Goal: Information Seeking & Learning: Learn about a topic

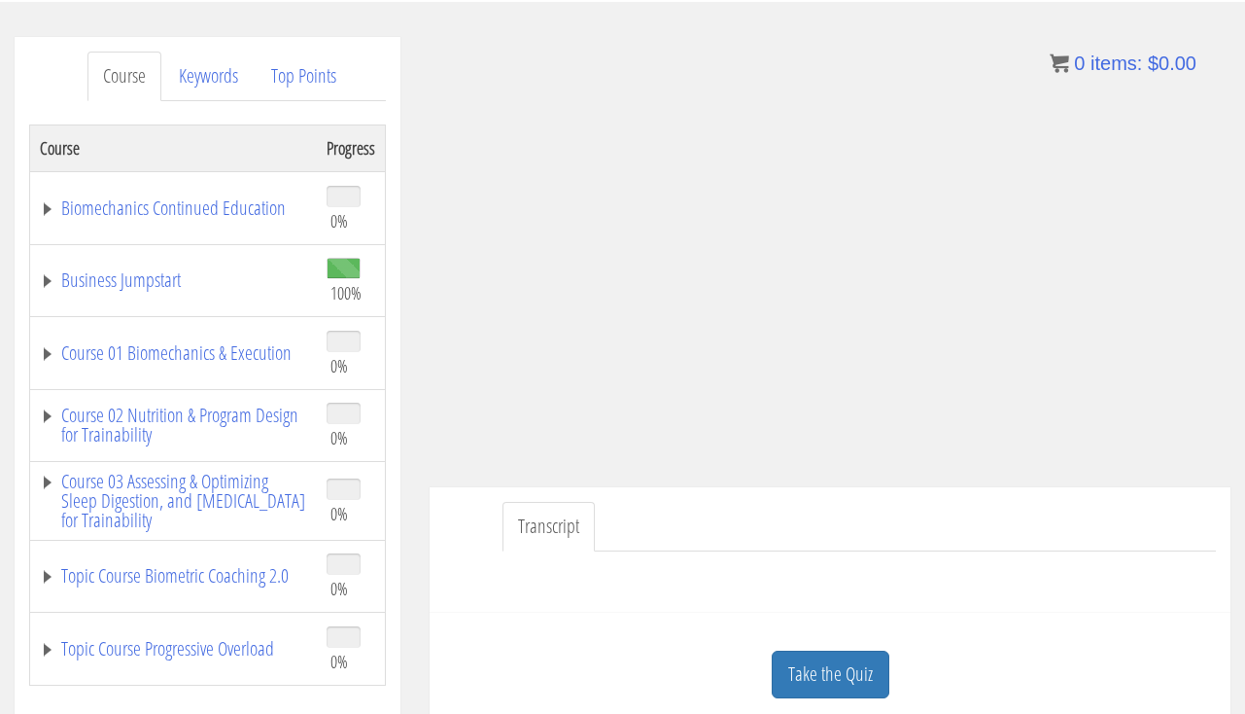
scroll to position [234, 0]
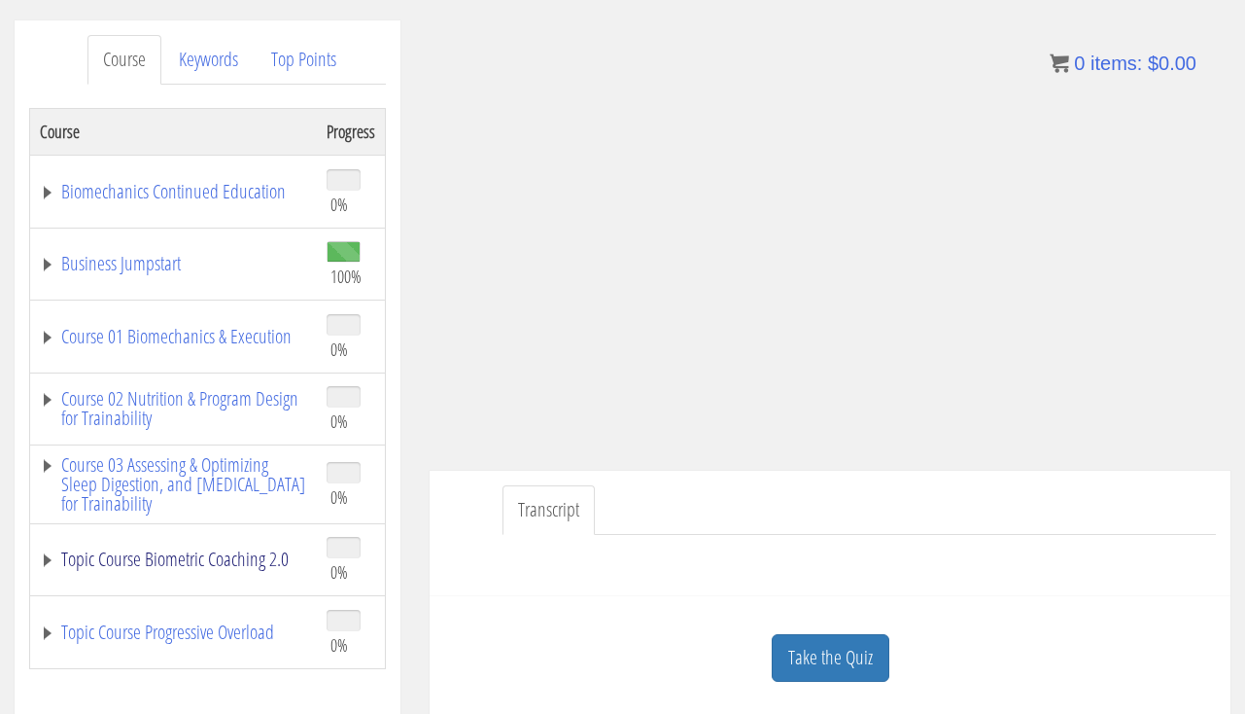
click at [182, 569] on link "Topic Course Biometric Coaching 2.0" at bounding box center [173, 558] width 267 height 19
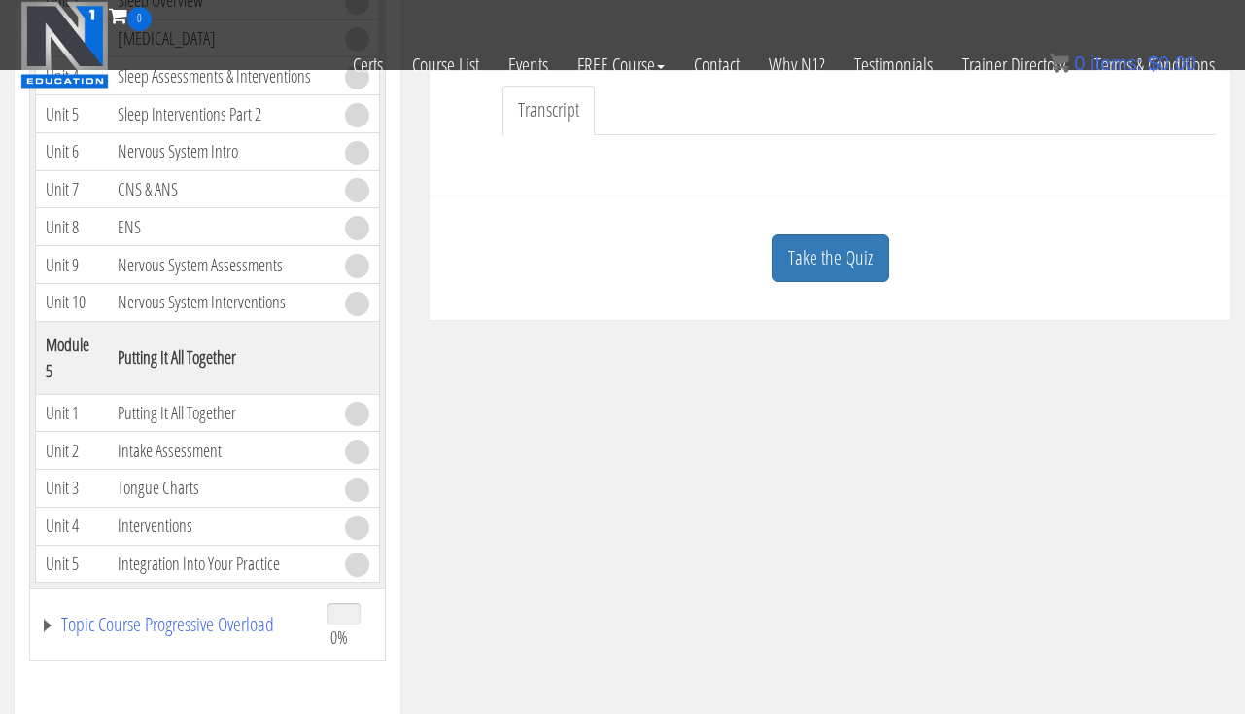
scroll to position [521, 0]
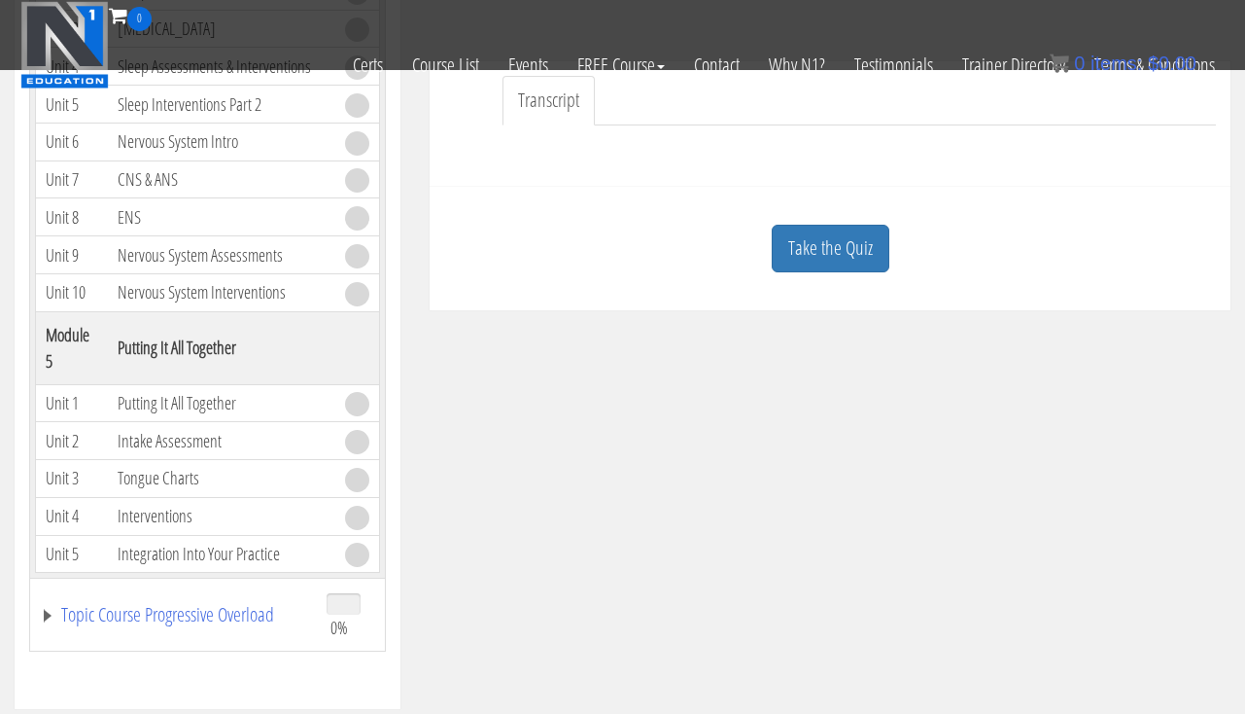
click at [207, 591] on td "Topic Course Progressive Overload" at bounding box center [174, 614] width 288 height 73
click at [205, 611] on link "Topic Course Progressive Overload" at bounding box center [173, 614] width 267 height 19
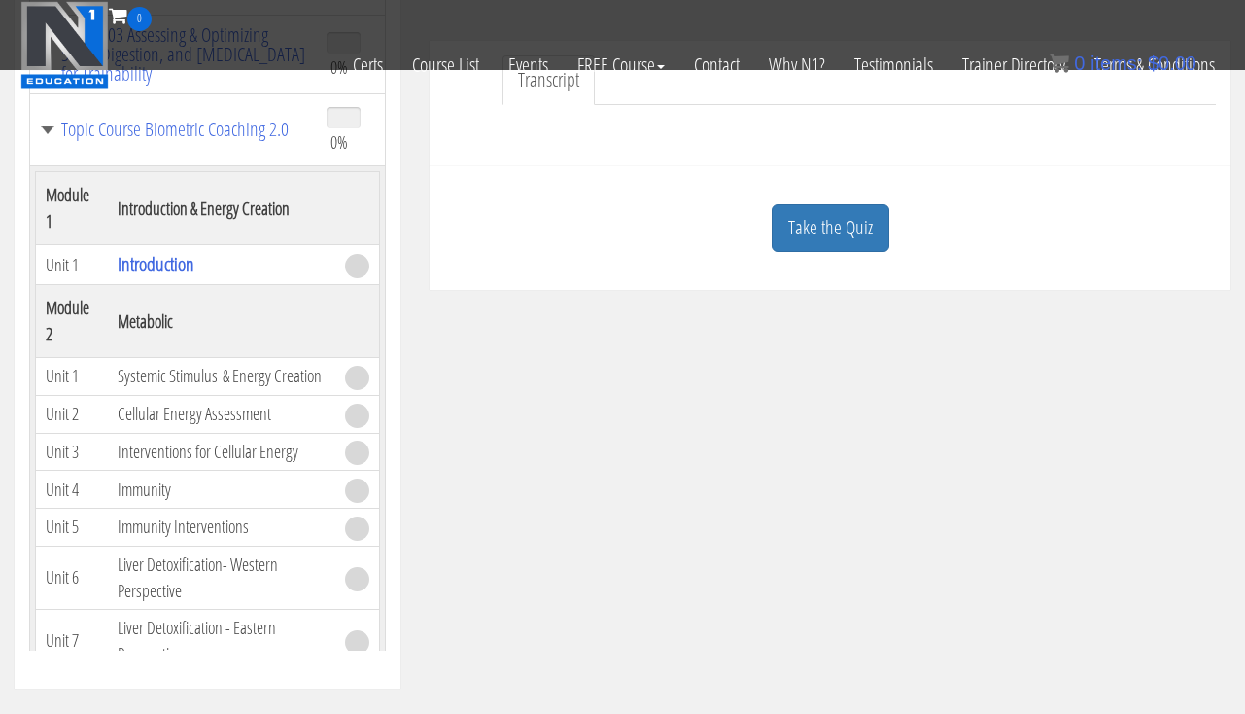
scroll to position [533, 0]
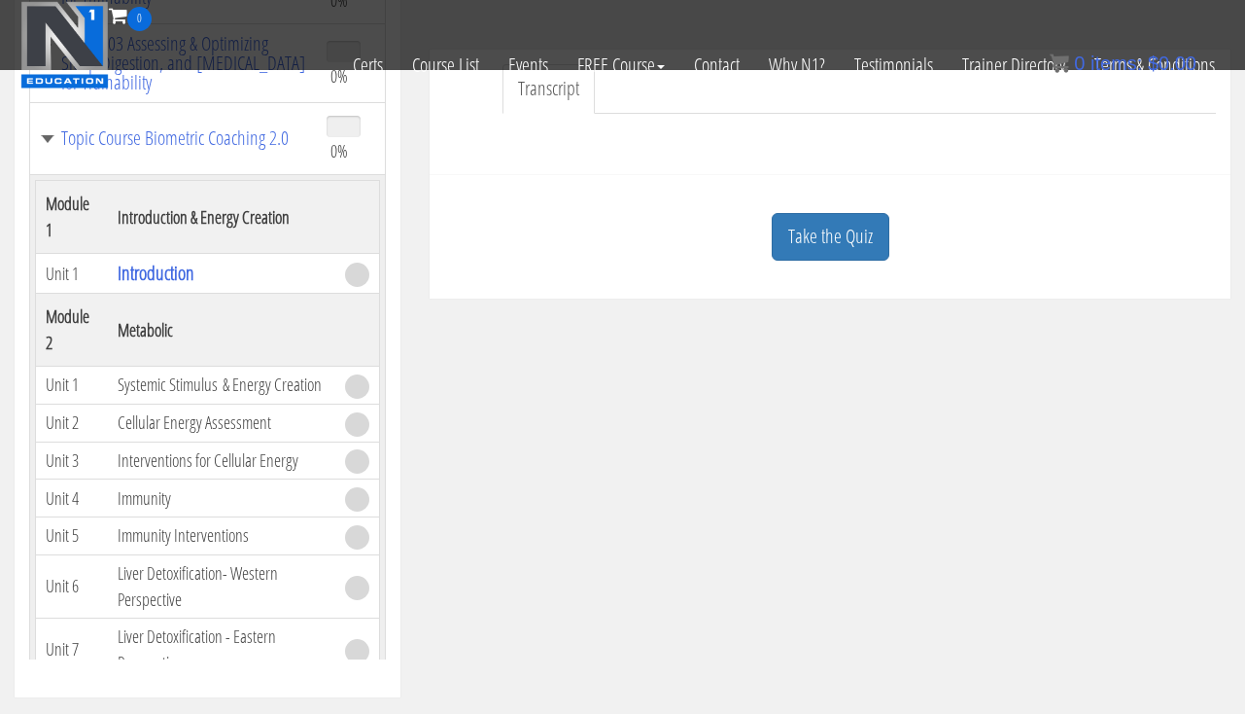
click at [158, 224] on th "Introduction & Energy Creation" at bounding box center [221, 217] width 227 height 73
click at [73, 202] on th "Module 1" at bounding box center [72, 217] width 72 height 73
click at [60, 142] on link "Topic Course Biometric Coaching 2.0" at bounding box center [173, 137] width 267 height 19
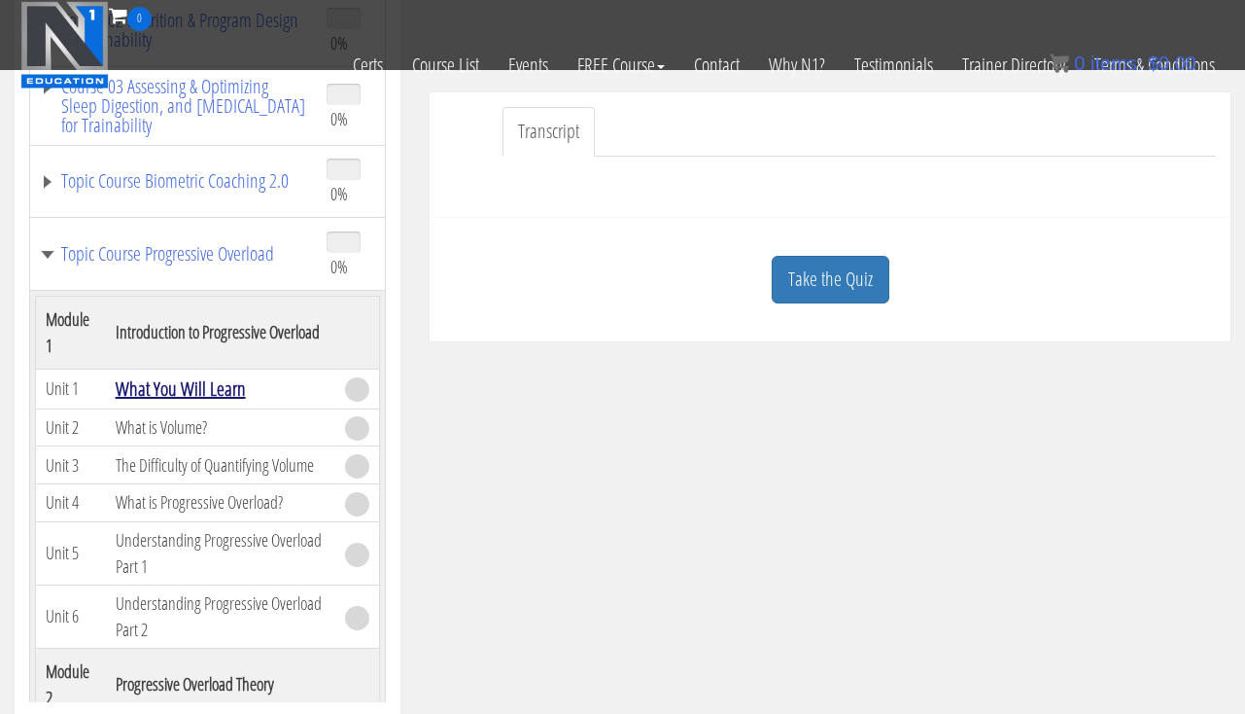
scroll to position [0, 0]
click at [182, 390] on link "What You Will Learn" at bounding box center [181, 388] width 130 height 26
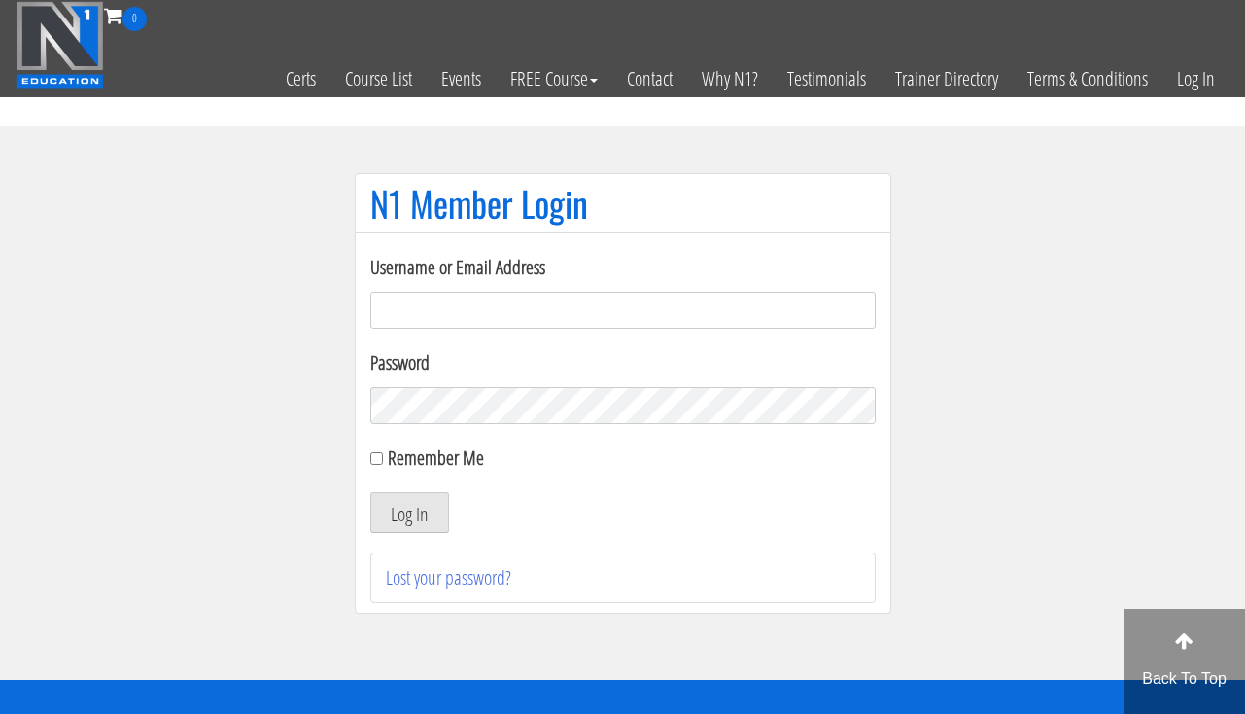
type input "clward66@aim.com"
click at [395, 516] on button "Log In" at bounding box center [409, 512] width 79 height 41
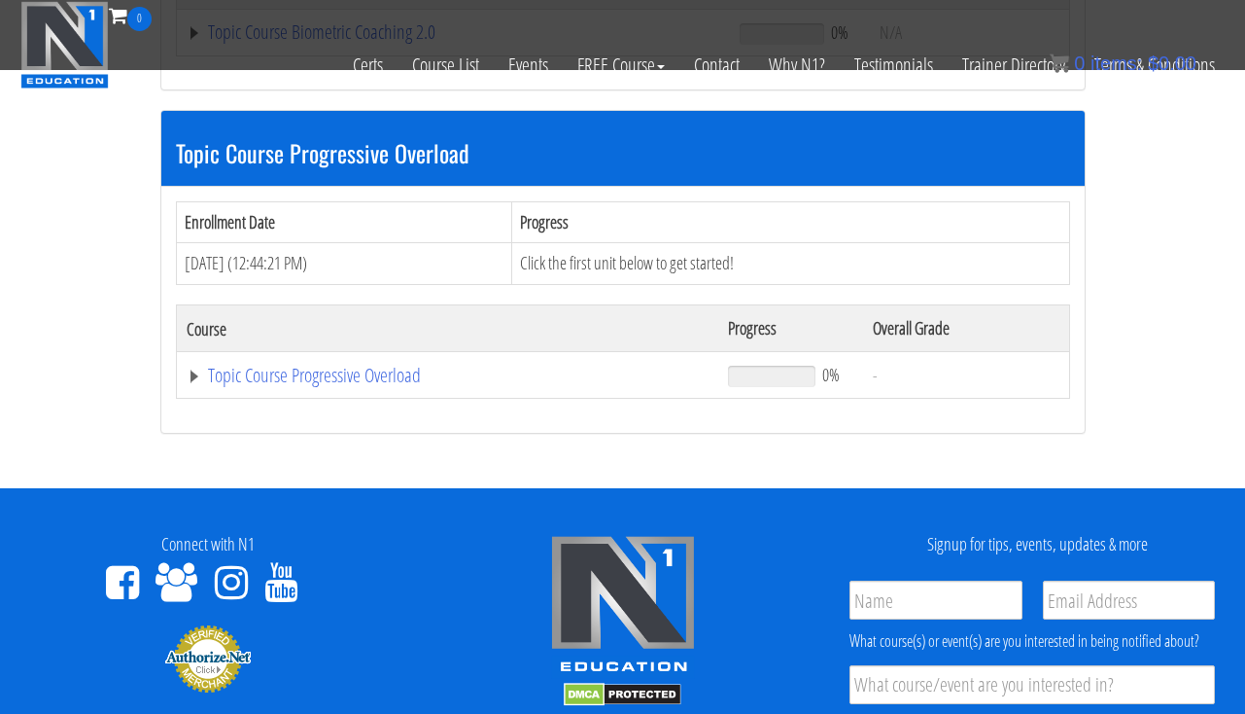
scroll to position [2254, 0]
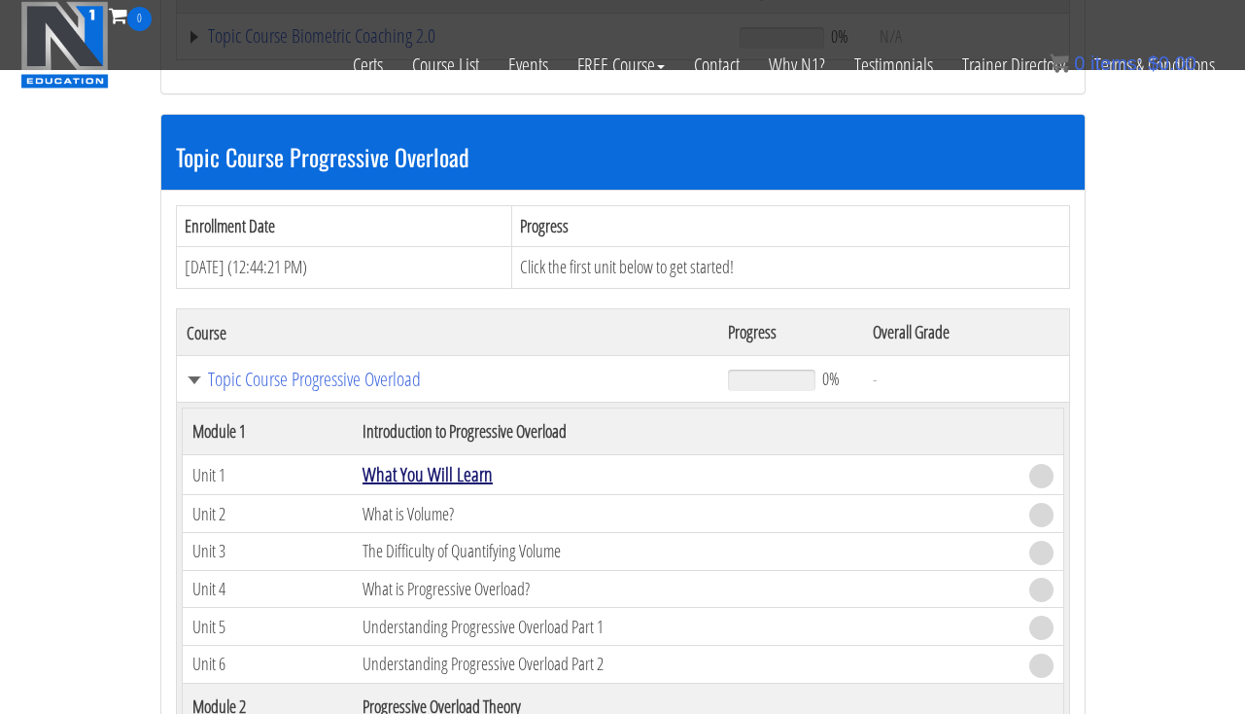
click at [403, 461] on link "What You Will Learn" at bounding box center [428, 474] width 130 height 26
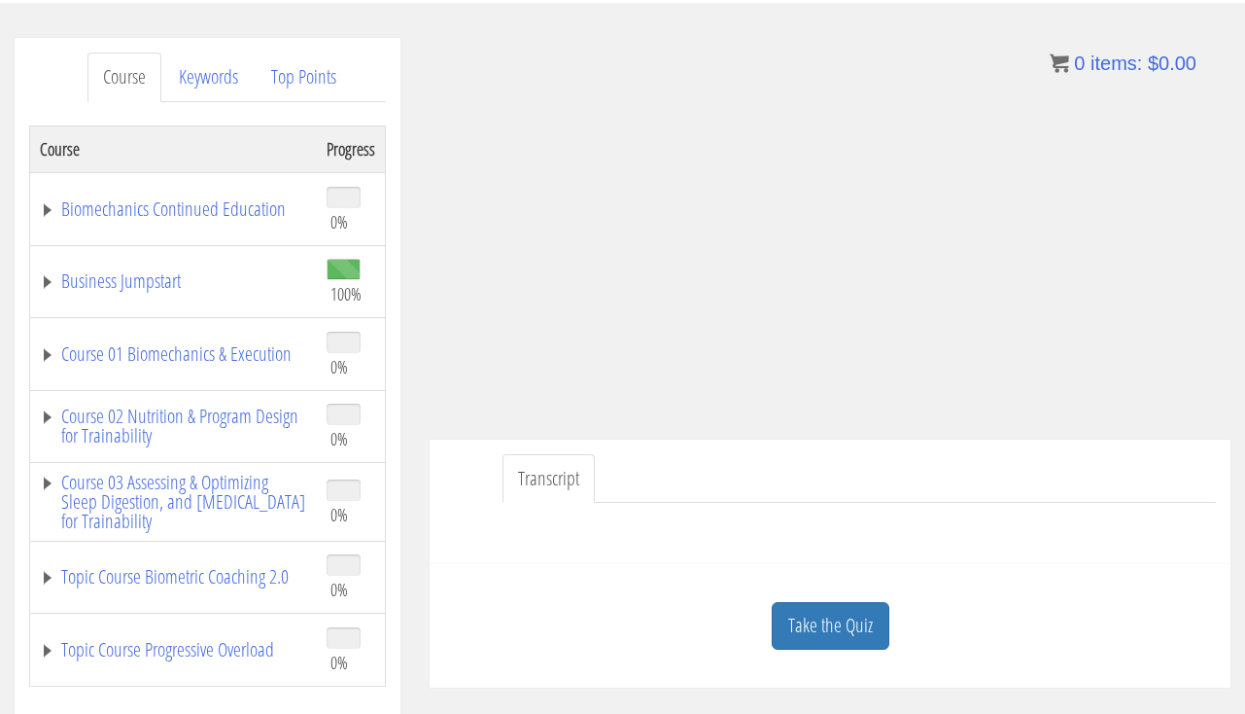
scroll to position [268, 0]
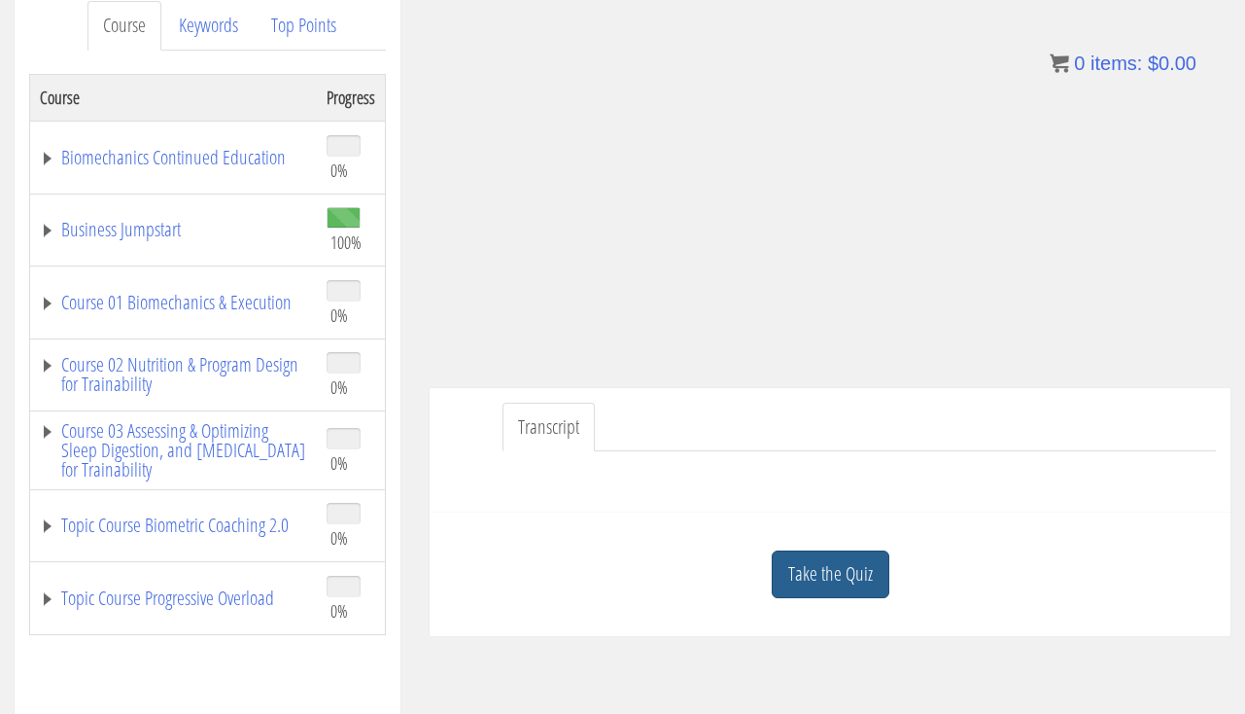
click at [845, 572] on link "Take the Quiz" at bounding box center [831, 574] width 118 height 48
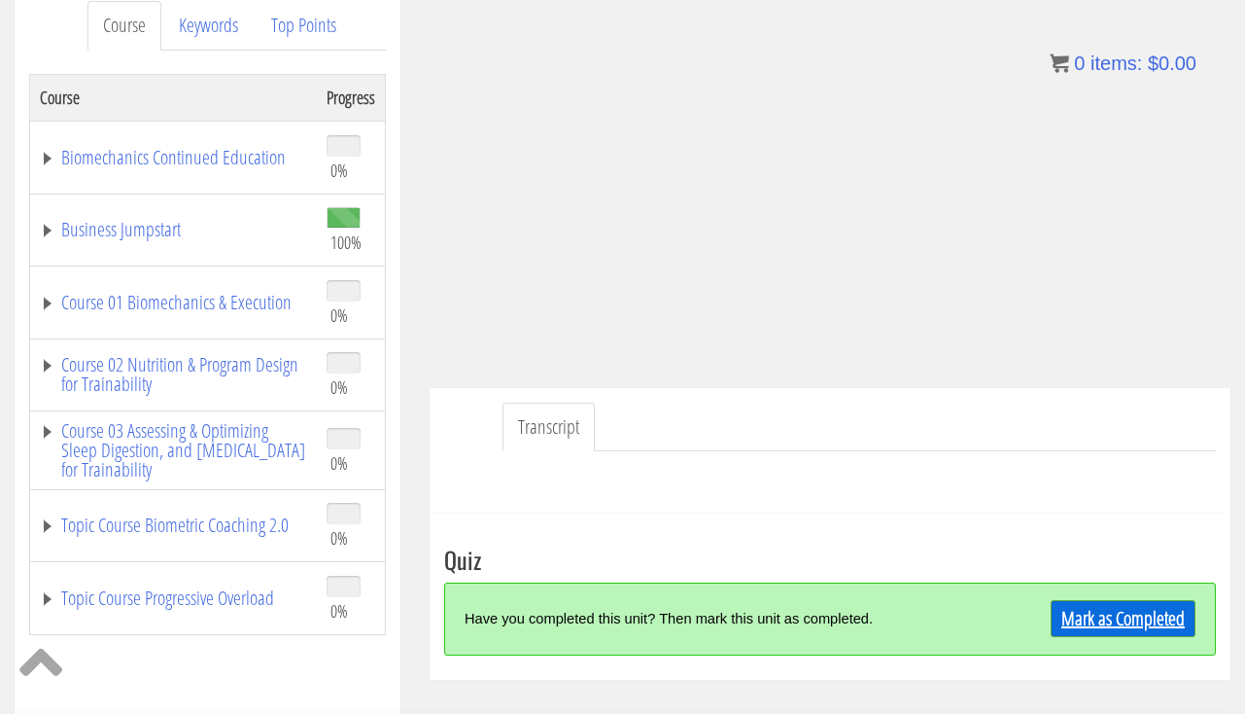
click at [1072, 631] on link "Mark as Completed" at bounding box center [1123, 618] width 145 height 37
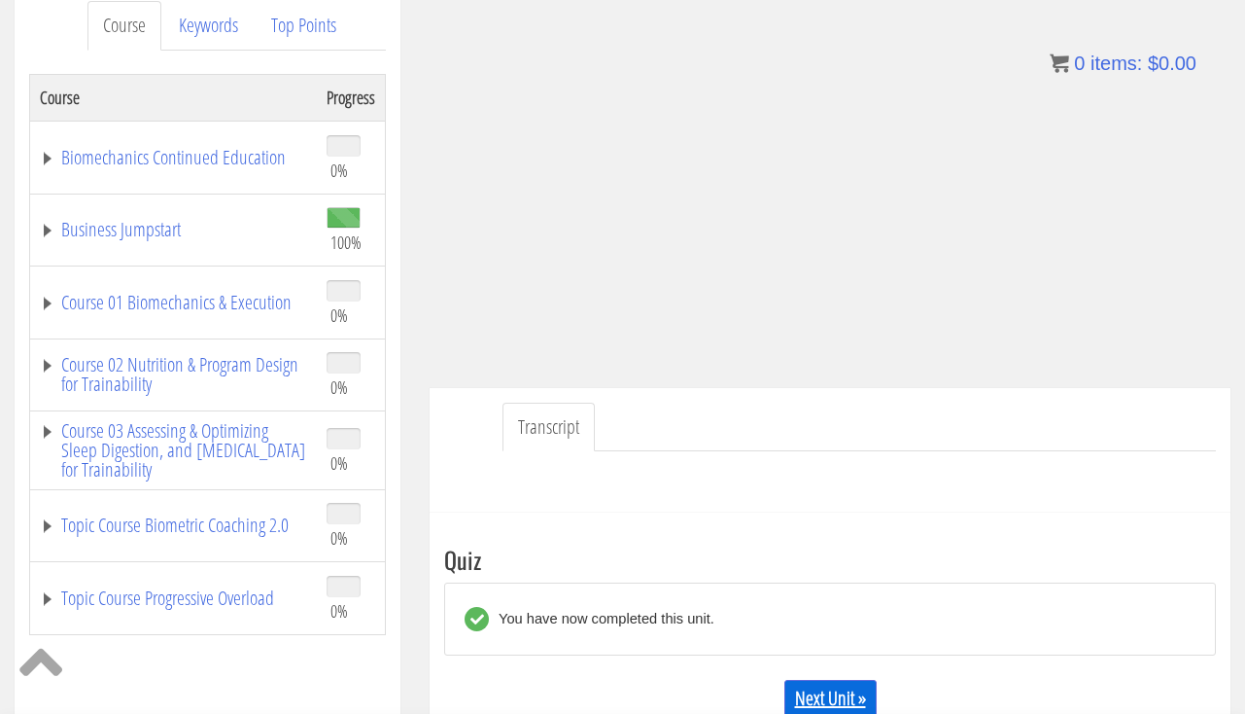
click at [845, 695] on link "Next Unit »" at bounding box center [830, 697] width 92 height 37
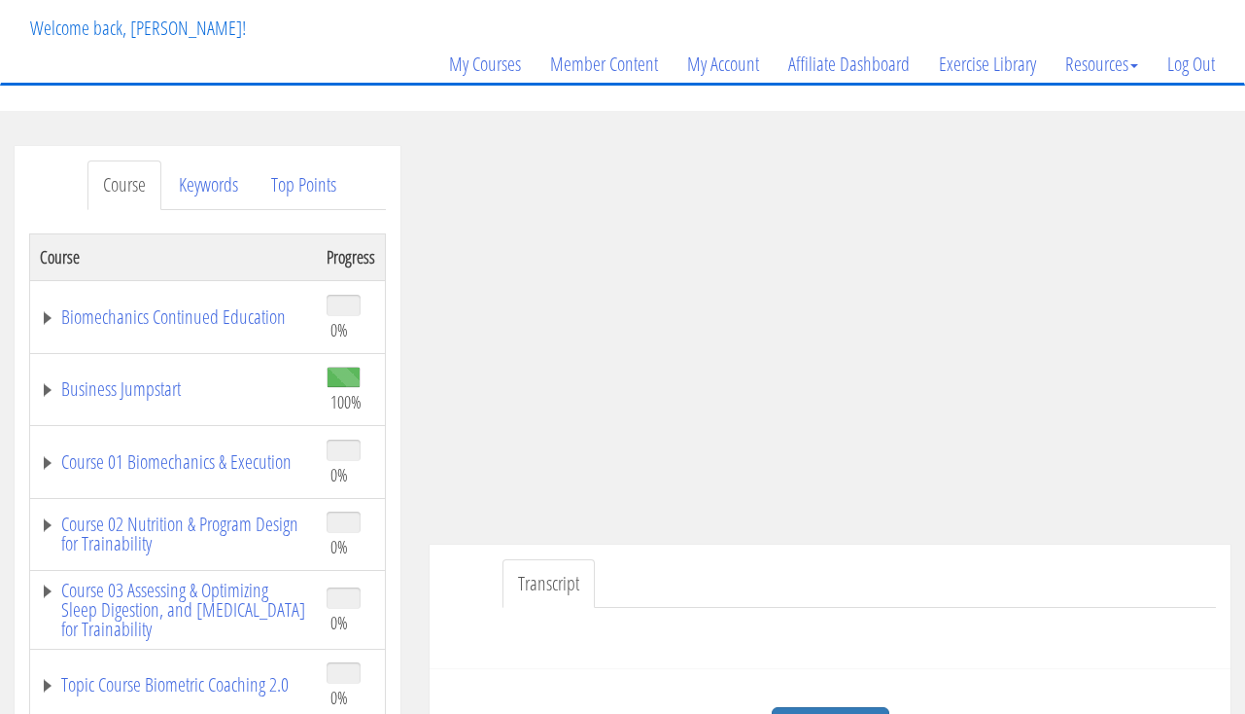
scroll to position [111, 0]
